Goal: Task Accomplishment & Management: Complete application form

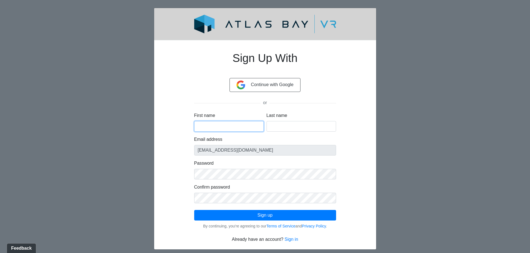
click at [213, 123] on input "First name" at bounding box center [229, 126] width 70 height 11
type input "[PERSON_NAME]"
click at [291, 128] on input "[PERSON_NAME]" at bounding box center [301, 126] width 70 height 11
type input "[PERSON_NAME]"
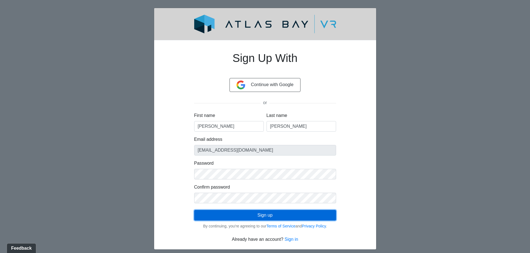
click at [269, 217] on button "Sign up" at bounding box center [265, 215] width 142 height 11
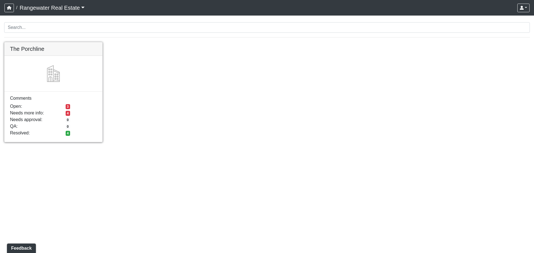
click at [42, 42] on link at bounding box center [53, 42] width 98 height 0
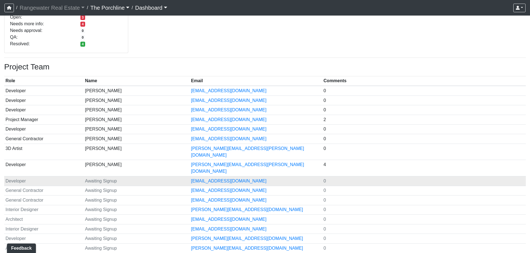
scroll to position [96, 0]
